Goal: Find specific page/section: Find specific page/section

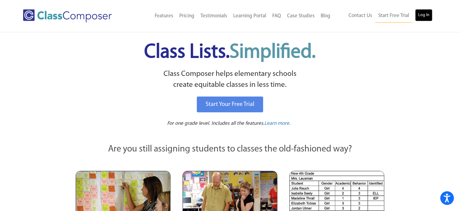
click at [428, 17] on link "Log In" at bounding box center [423, 15] width 17 height 12
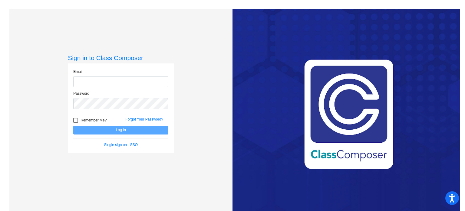
type input "tomfordj@bbhcsd.org"
click at [110, 131] on button "Log In" at bounding box center [120, 129] width 95 height 9
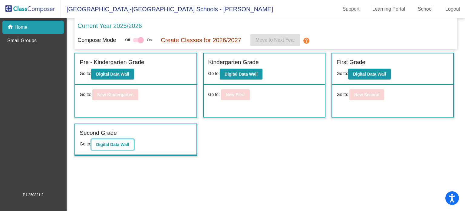
click at [107, 140] on button "Digital Data Wall" at bounding box center [112, 144] width 43 height 11
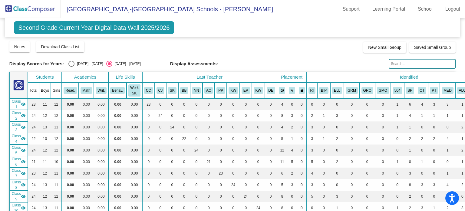
click at [405, 65] on input "text" at bounding box center [422, 64] width 67 height 10
type input "patrick"
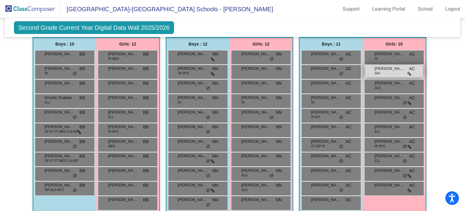
scroll to position [424, 0]
